Goal: Task Accomplishment & Management: Complete application form

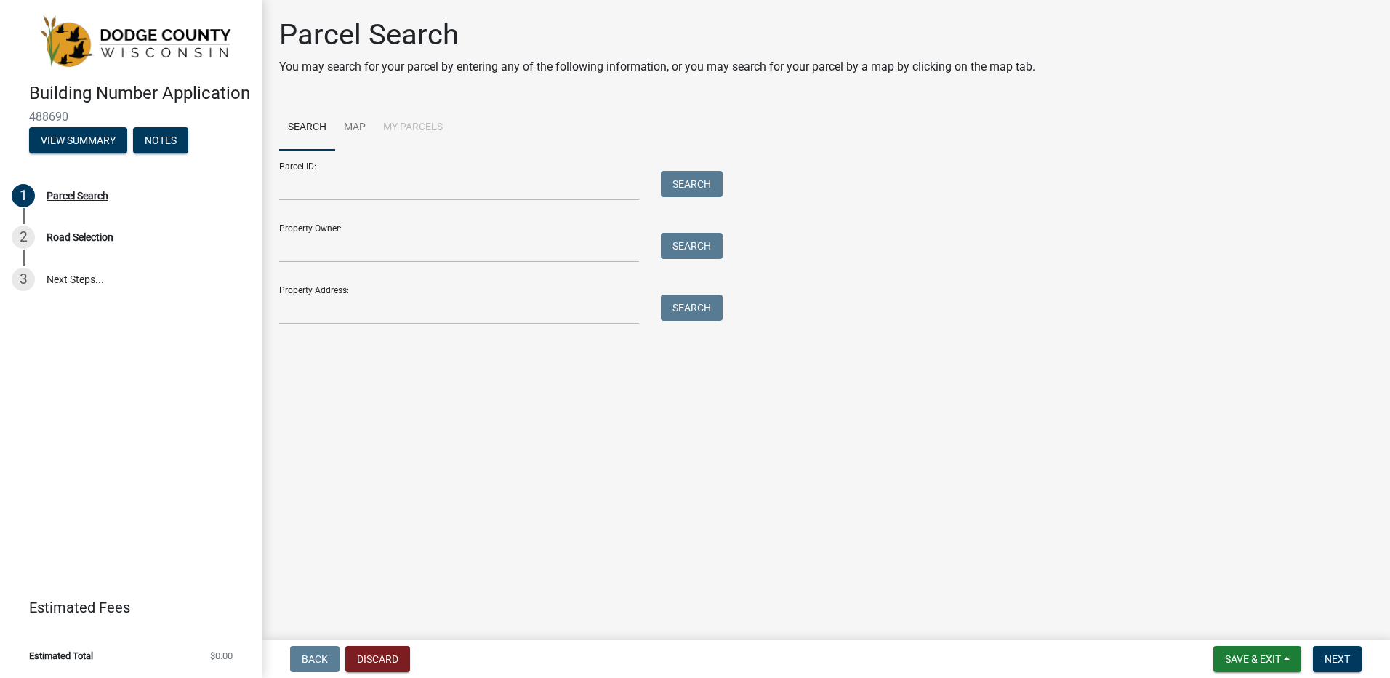
click at [291, 168] on div "Parcel ID: Search" at bounding box center [497, 176] width 436 height 50
click at [292, 189] on input "Parcel ID:" at bounding box center [459, 186] width 360 height 30
click at [346, 185] on input "Parcel ID:" at bounding box center [459, 186] width 360 height 30
click at [522, 193] on input "Parcel ID:" at bounding box center [459, 186] width 360 height 30
type input "00209170731000"
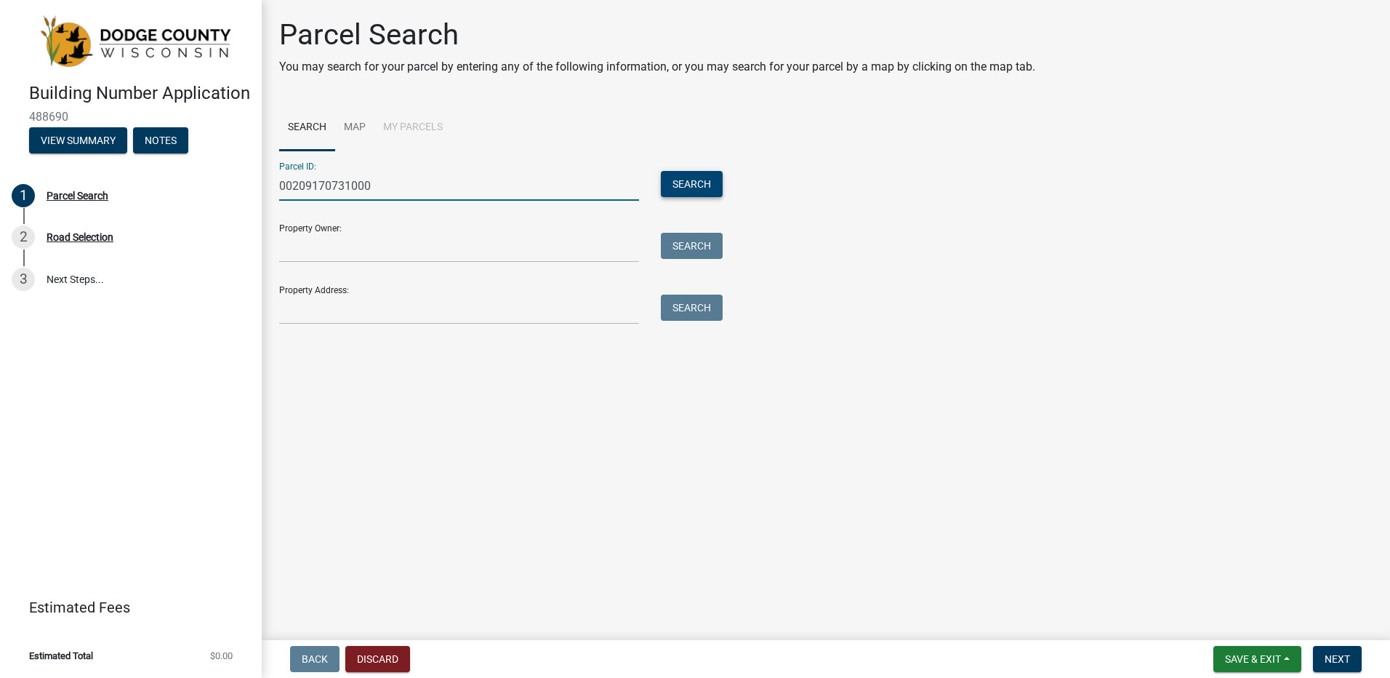
click at [684, 177] on button "Search" at bounding box center [692, 184] width 62 height 26
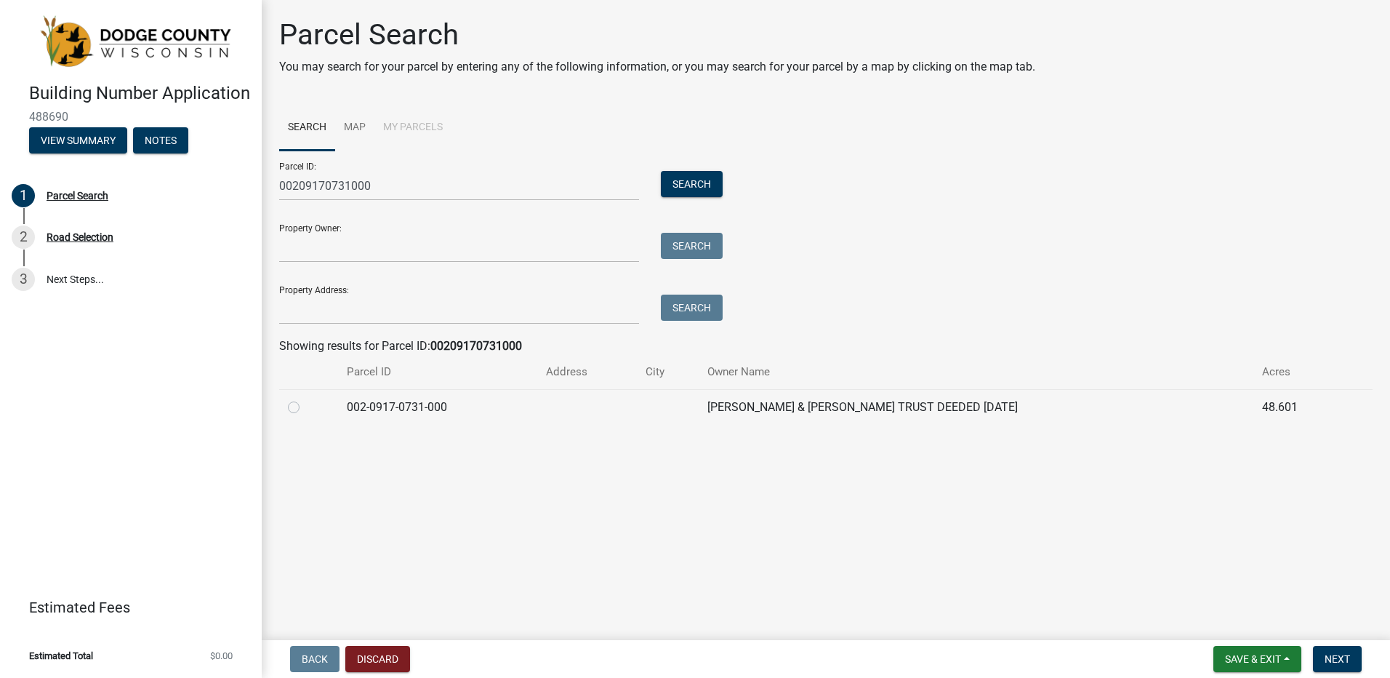
click at [305, 399] on label at bounding box center [305, 399] width 0 height 0
click at [305, 407] on input "radio" at bounding box center [309, 403] width 9 height 9
radio input "true"
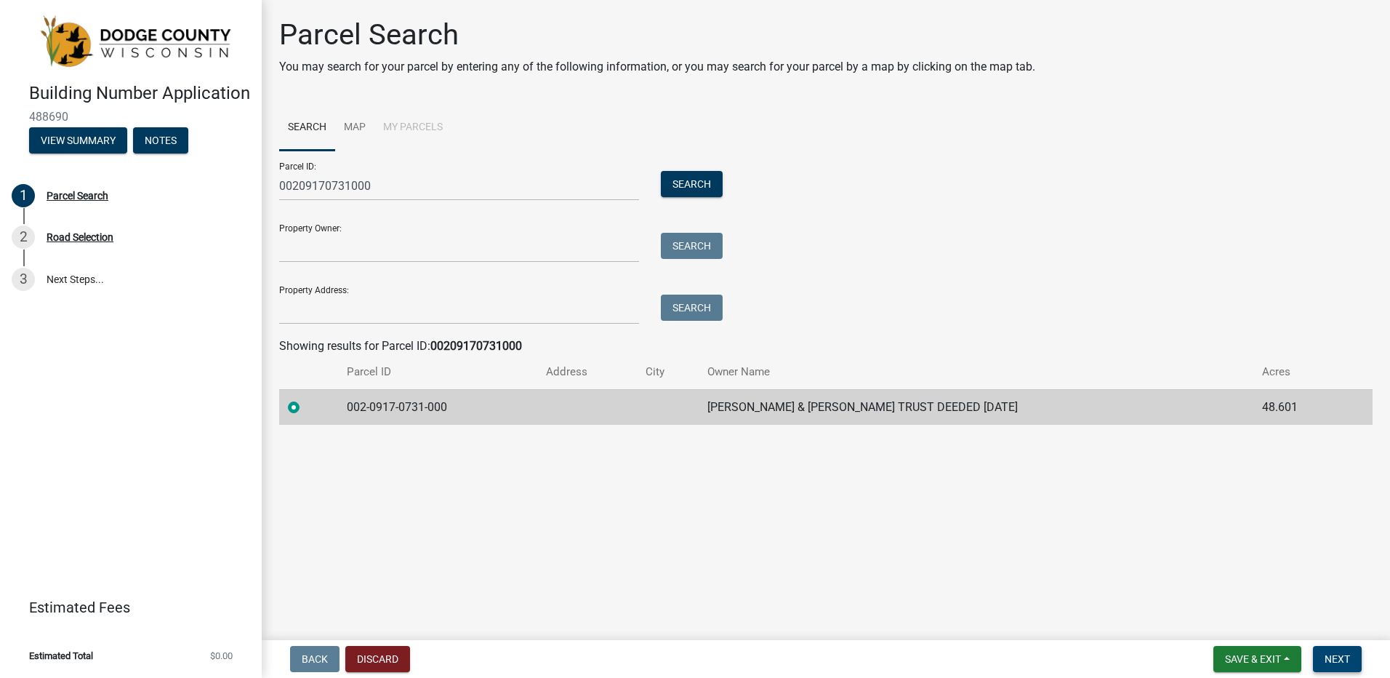
click at [1343, 655] on span "Next" at bounding box center [1337, 659] width 25 height 12
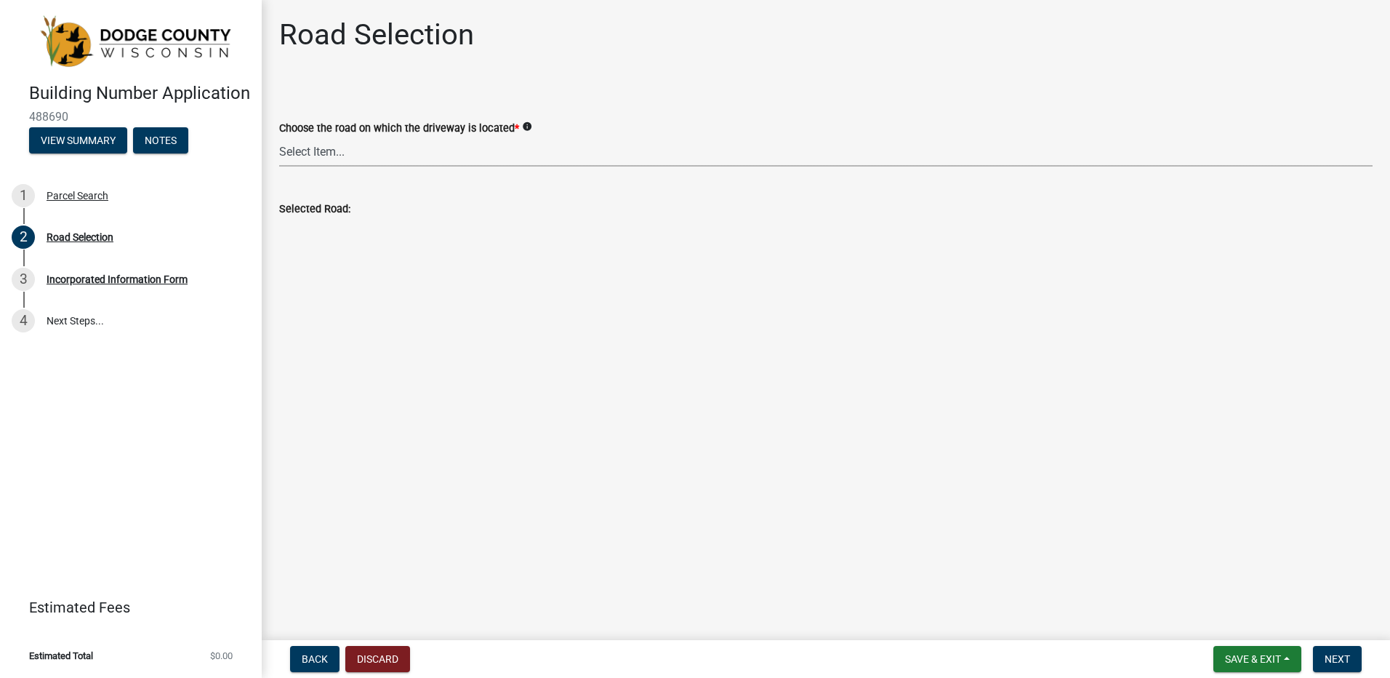
click at [340, 152] on select "Select Item... 100-YARD DR AALSMA RD ADAMS RD AIRPORT RD ALASKA RD ALLEN RD ALT…" at bounding box center [826, 152] width 1094 height 30
click at [279, 137] on select "Select Item... 100-YARD DR AALSMA RD ADAMS RD AIRPORT RD ALASKA RD ALLEN RD ALT…" at bounding box center [826, 152] width 1094 height 30
select select "c72d507c-de97-4ec2-80a1-38c5eacb8172"
click at [1335, 653] on span "Next" at bounding box center [1337, 659] width 25 height 12
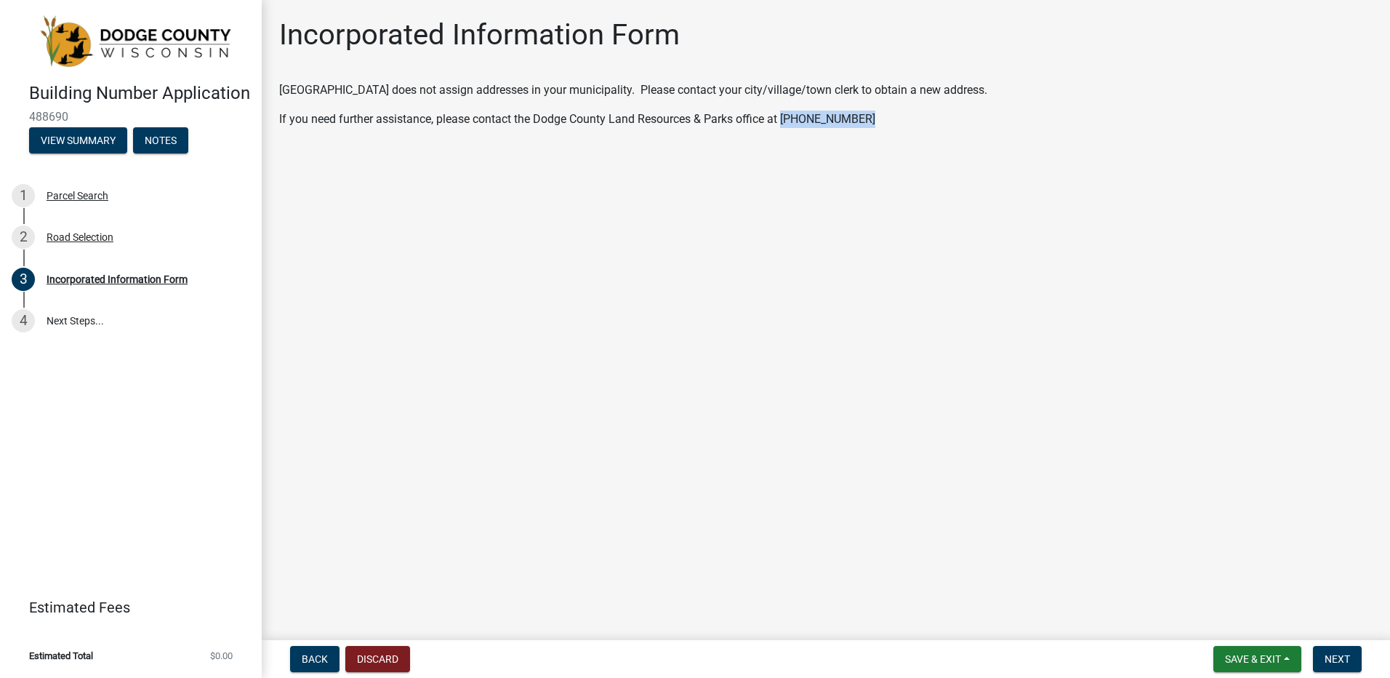
drag, startPoint x: 863, startPoint y: 117, endPoint x: 785, endPoint y: 116, distance: 77.8
click at [785, 116] on p "If you need further assistance, please contact the Dodge County Land Resources …" at bounding box center [826, 119] width 1094 height 17
drag, startPoint x: 604, startPoint y: 89, endPoint x: 958, endPoint y: 90, distance: 353.4
click at [958, 90] on p "Dodge County does not assign addresses in your municipality. Please contact you…" at bounding box center [826, 89] width 1094 height 17
